Goal: Complete application form: Complete application form

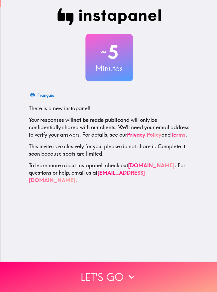
click at [102, 282] on button "Let's go" at bounding box center [108, 277] width 217 height 30
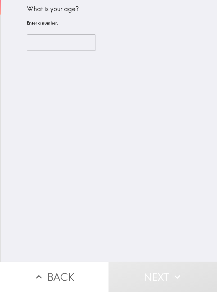
click at [84, 40] on input "number" at bounding box center [61, 42] width 69 height 16
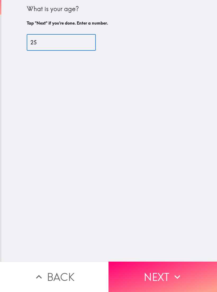
type input "25"
click at [186, 167] on div "What is your age? Tap "Next" if you're done. Enter a number. 25 ​" at bounding box center [108, 131] width 215 height 262
click at [171, 279] on icon "button" at bounding box center [177, 277] width 12 height 12
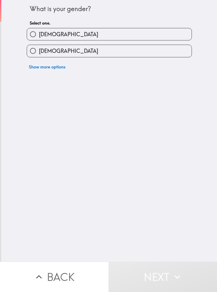
click at [54, 49] on span "[DEMOGRAPHIC_DATA]" at bounding box center [68, 50] width 59 height 7
click at [39, 49] on input "[DEMOGRAPHIC_DATA]" at bounding box center [33, 51] width 12 height 12
radio input "true"
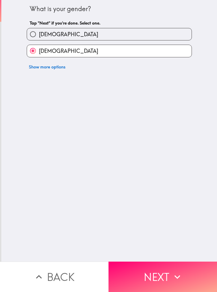
click at [148, 279] on button "Next" at bounding box center [162, 277] width 108 height 30
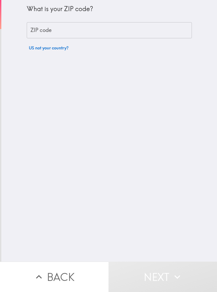
click at [35, 32] on div "ZIP code ZIP code" at bounding box center [109, 30] width 165 height 16
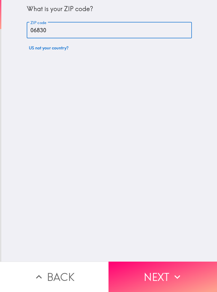
type input "06830"
click at [182, 176] on div "What is your ZIP code? ZIP code 06830 ZIP code US not your country?" at bounding box center [108, 131] width 215 height 262
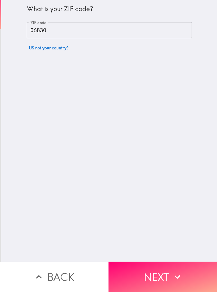
click at [173, 275] on icon "button" at bounding box center [177, 277] width 12 height 12
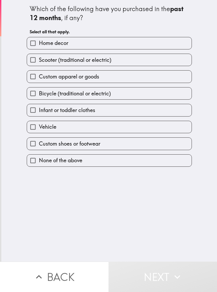
click at [31, 35] on div "Home decor" at bounding box center [106, 41] width 169 height 17
click at [32, 43] on input "Home decor" at bounding box center [33, 43] width 12 height 12
checkbox input "true"
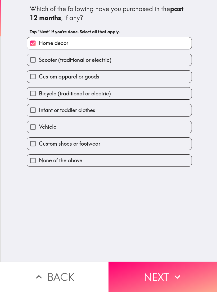
click at [139, 274] on button "Next" at bounding box center [162, 277] width 108 height 30
